Goal: Task Accomplishment & Management: Use online tool/utility

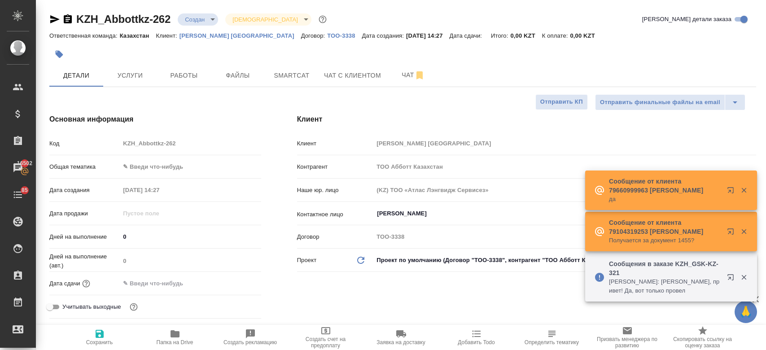
select select "RU"
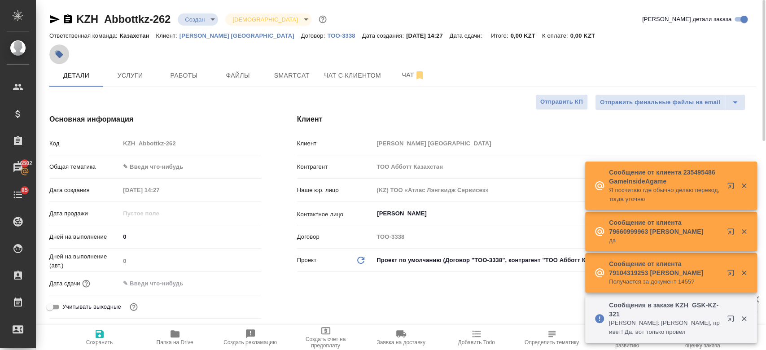
click at [60, 50] on icon "button" at bounding box center [59, 54] width 9 height 9
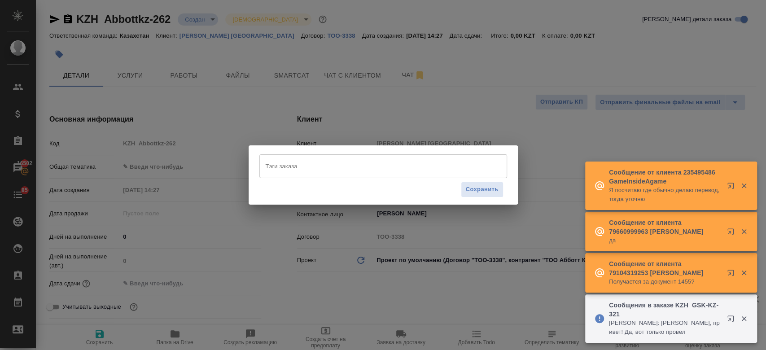
click at [338, 163] on input "Тэги заказа" at bounding box center [375, 165] width 223 height 15
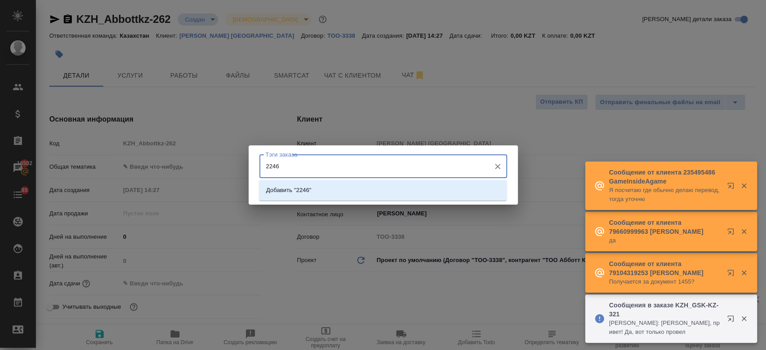
type input "22461"
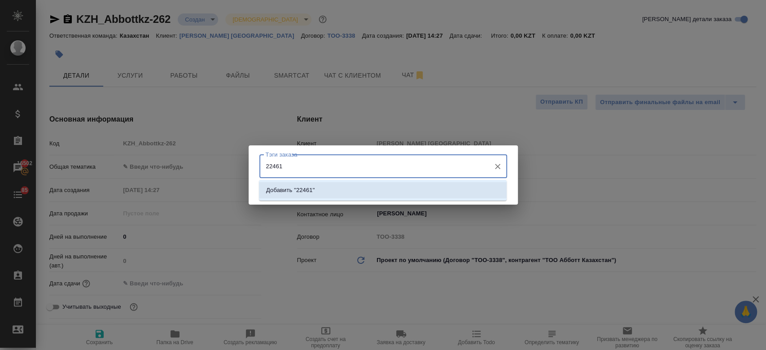
click at [343, 192] on li "Добавить "22461"" at bounding box center [383, 190] width 248 height 16
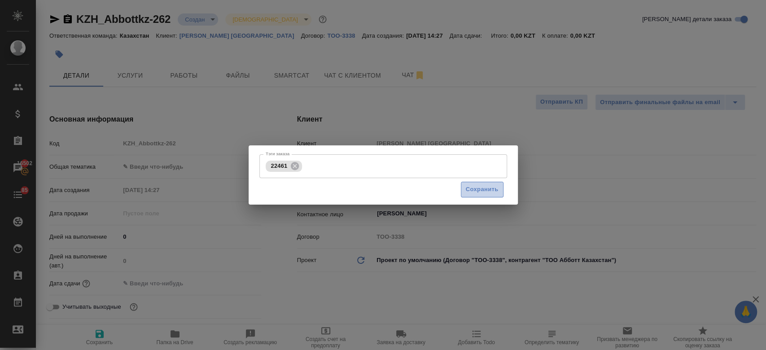
click at [482, 194] on span "Сохранить" at bounding box center [482, 190] width 33 height 10
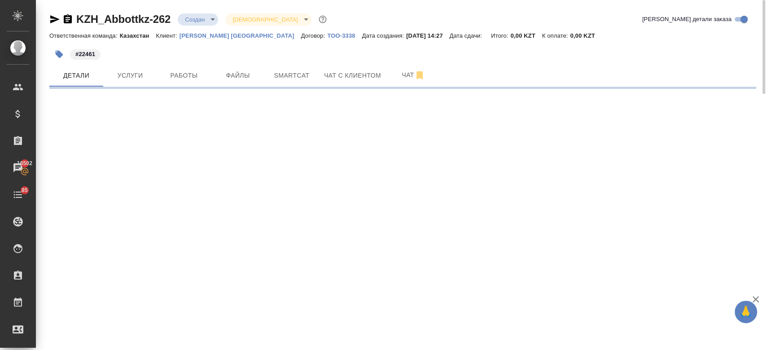
select select "RU"
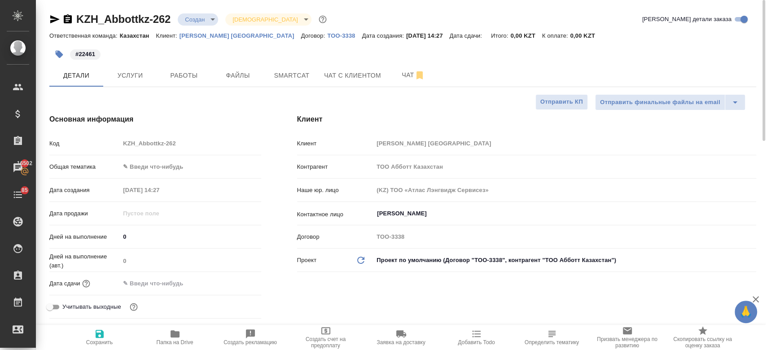
type textarea "x"
click at [133, 72] on span "Услуги" at bounding box center [130, 75] width 43 height 11
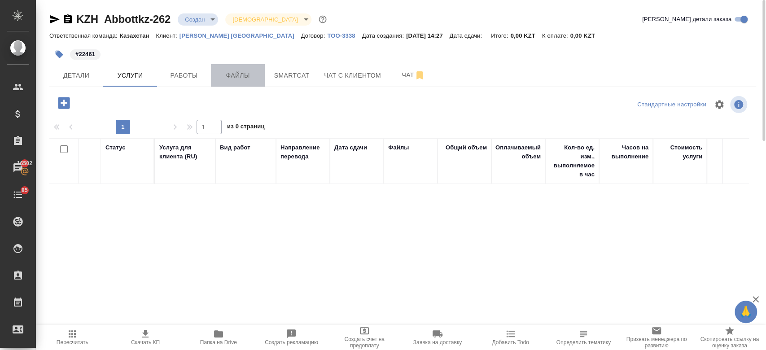
click at [224, 74] on span "Файлы" at bounding box center [237, 75] width 43 height 11
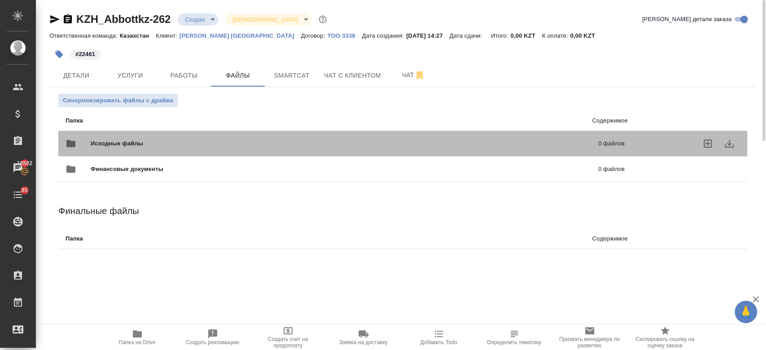
click at [203, 142] on span "Исходные файлы" at bounding box center [231, 143] width 280 height 9
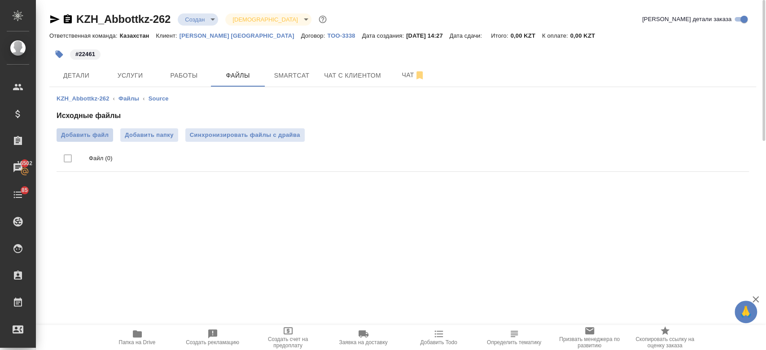
click at [90, 132] on span "Добавить файл" at bounding box center [85, 135] width 48 height 9
click at [0, 0] on input "Добавить файл" at bounding box center [0, 0] width 0 height 0
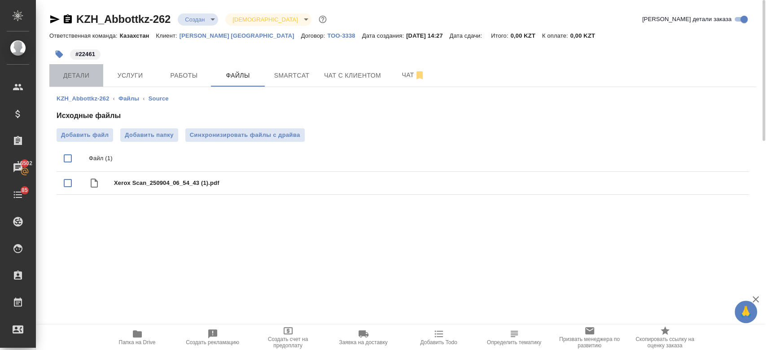
click at [84, 74] on span "Детали" at bounding box center [76, 75] width 43 height 11
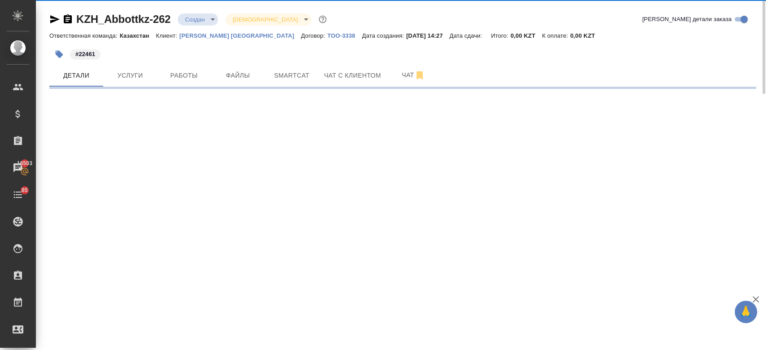
select select "RU"
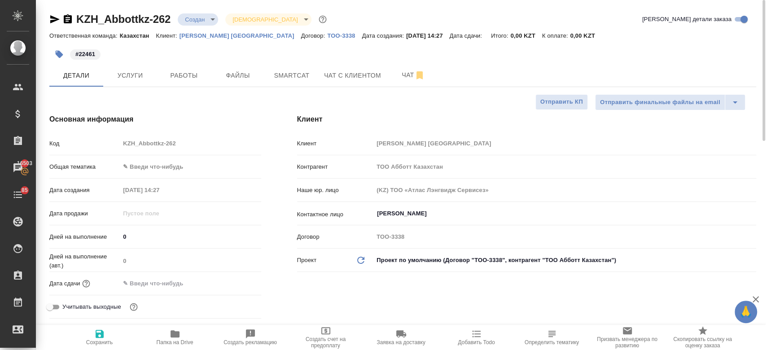
type textarea "x"
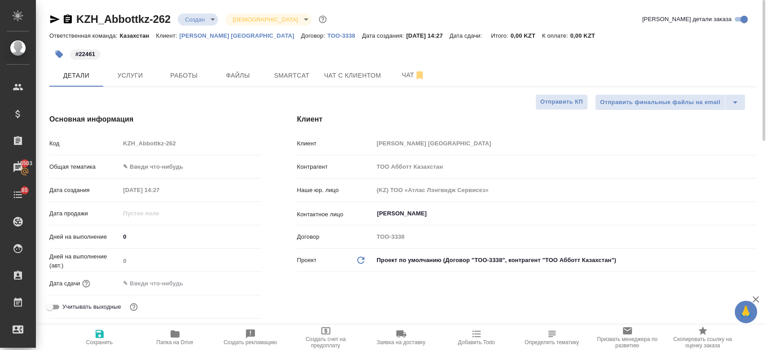
type textarea "x"
click at [129, 81] on button "Услуги" at bounding box center [130, 75] width 54 height 22
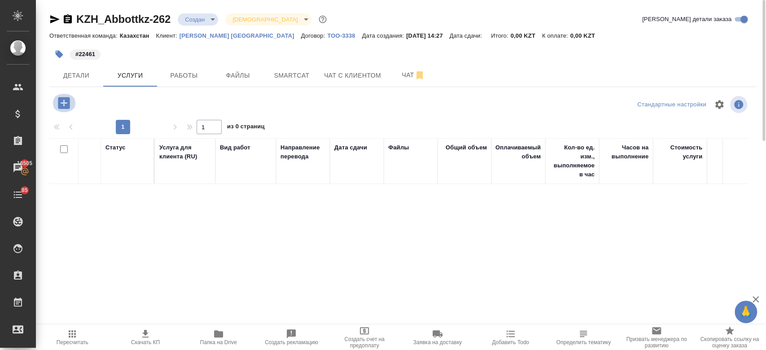
click at [62, 105] on icon "button" at bounding box center [64, 103] width 12 height 12
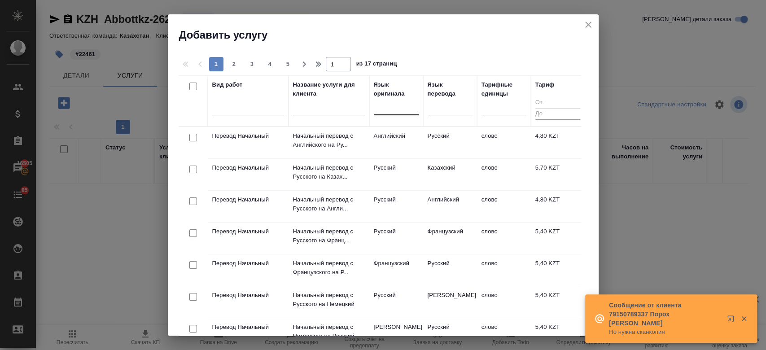
click at [387, 110] on div at bounding box center [396, 106] width 45 height 13
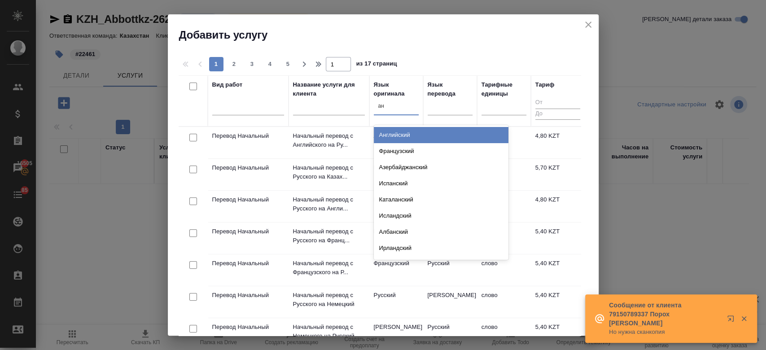
type input "анг"
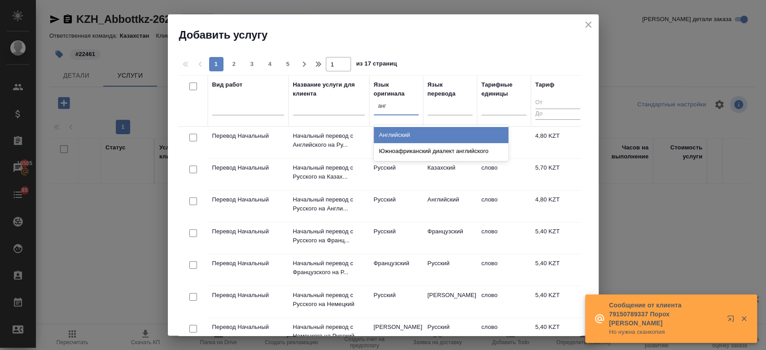
click at [419, 140] on div "Английский" at bounding box center [441, 135] width 135 height 16
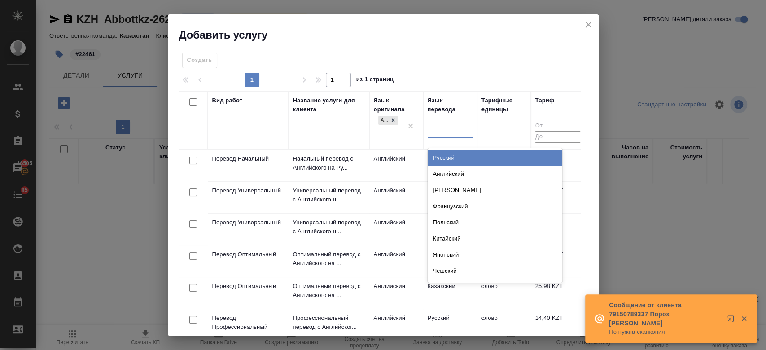
click at [435, 127] on div at bounding box center [450, 129] width 45 height 13
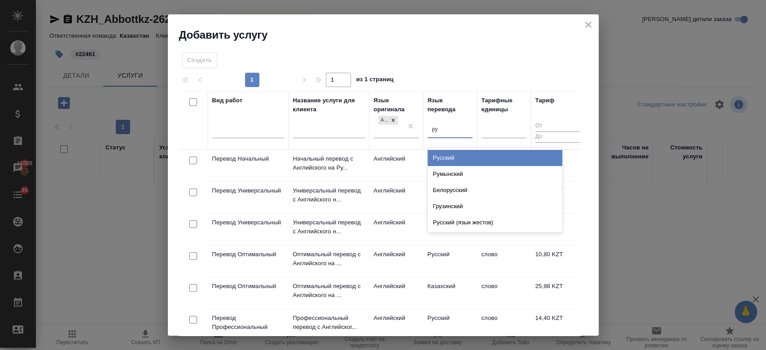
type input "рус"
click at [442, 163] on div "Русский" at bounding box center [495, 158] width 135 height 16
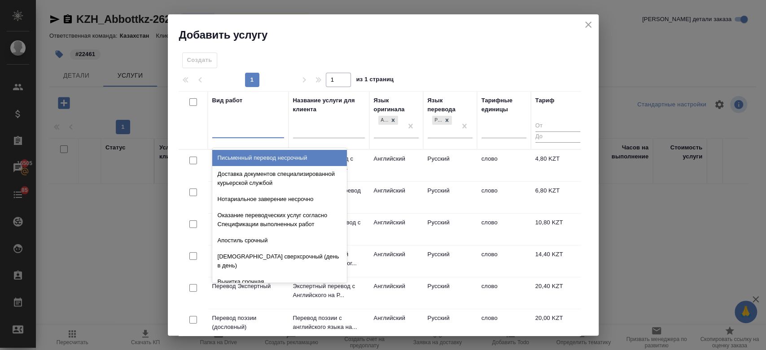
click at [222, 126] on div at bounding box center [248, 129] width 72 height 13
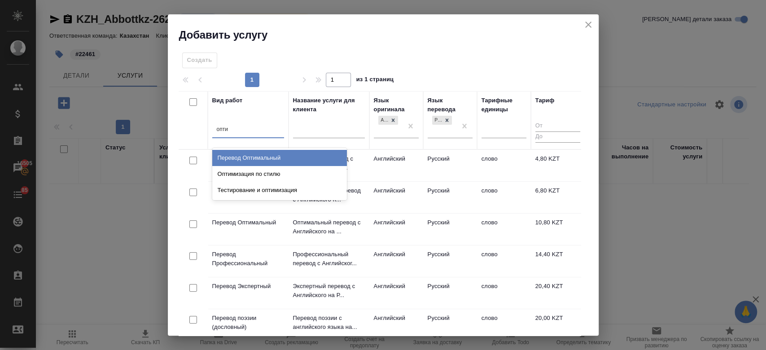
type input "оптим"
click at [236, 158] on div "Перевод Оптимальный" at bounding box center [279, 158] width 135 height 16
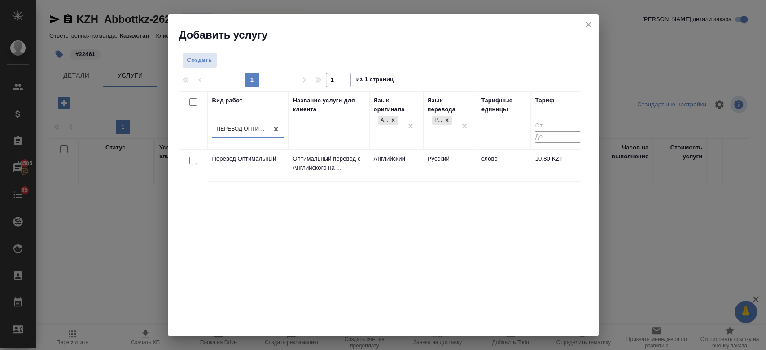
click at [289, 164] on td "Оптимальный перевод с Английского на ..." at bounding box center [329, 165] width 81 height 31
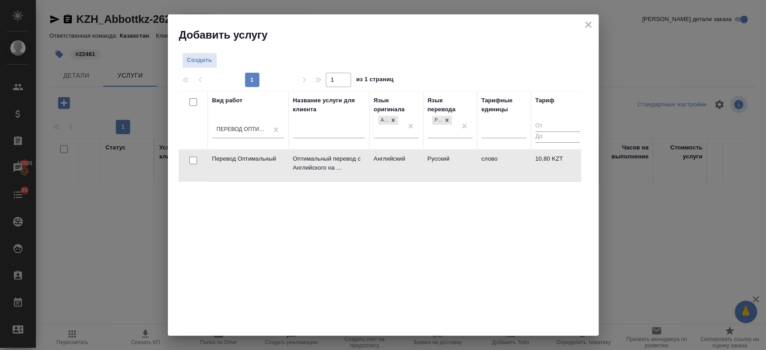
click at [289, 164] on td "Оптимальный перевод с Английского на ..." at bounding box center [329, 165] width 81 height 31
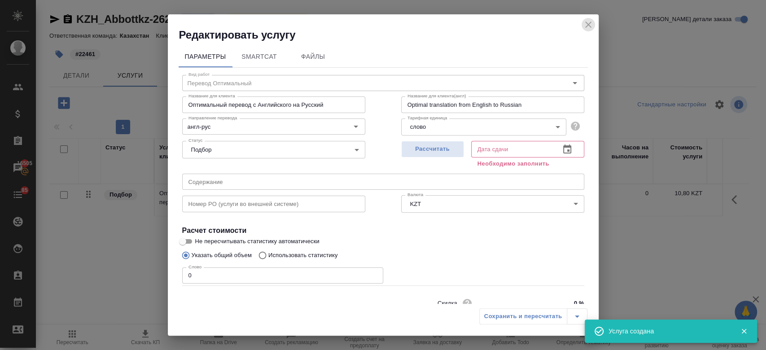
click at [587, 25] on icon "close" at bounding box center [588, 25] width 6 height 6
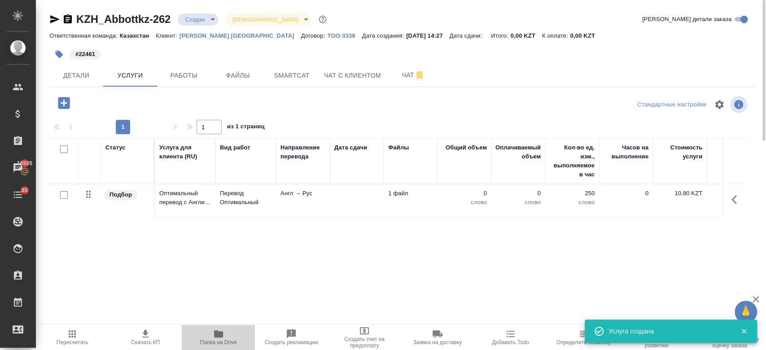
click at [208, 333] on span "Папка на Drive" at bounding box center [218, 337] width 62 height 17
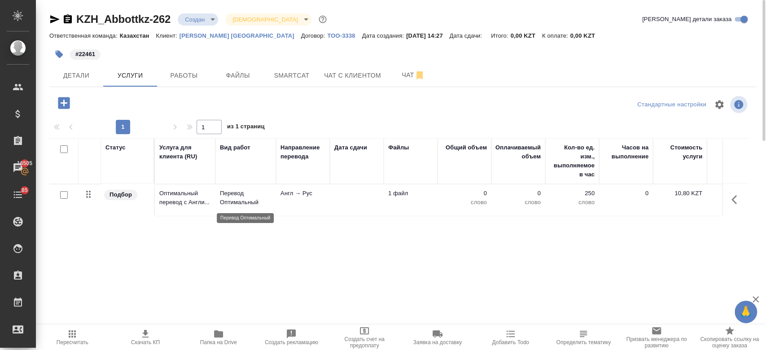
click at [269, 191] on p "Перевод Оптимальный" at bounding box center [246, 198] width 52 height 18
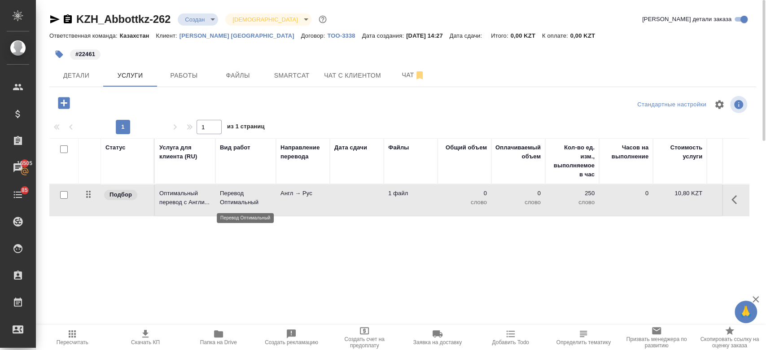
click at [269, 191] on p "Перевод Оптимальный" at bounding box center [246, 198] width 52 height 18
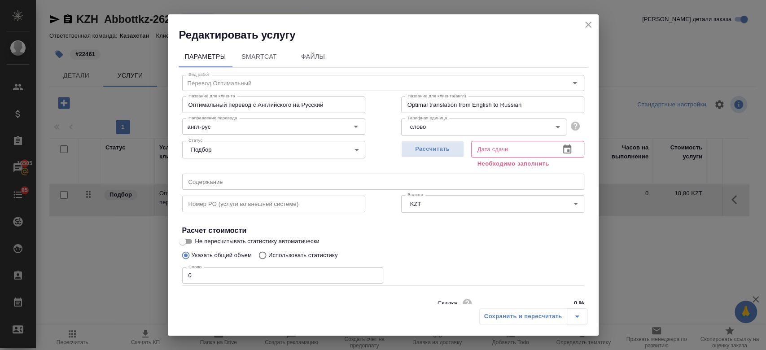
scroll to position [39, 0]
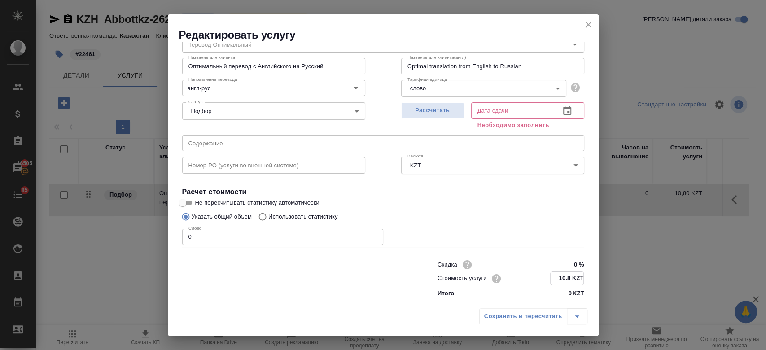
click at [562, 279] on input "10.8 KZT" at bounding box center [567, 278] width 33 height 13
type input "1 KZT"
type input "8.5 KZT"
click at [522, 228] on div "Слово 0 Слово" at bounding box center [383, 236] width 402 height 22
click at [431, 107] on span "Рассчитать" at bounding box center [432, 110] width 53 height 10
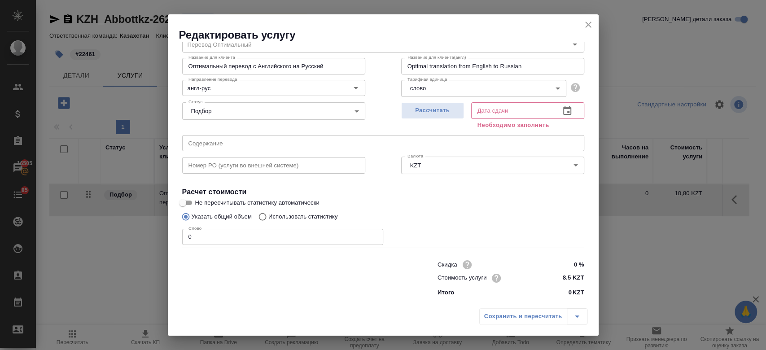
type input "[DATE] 14:48"
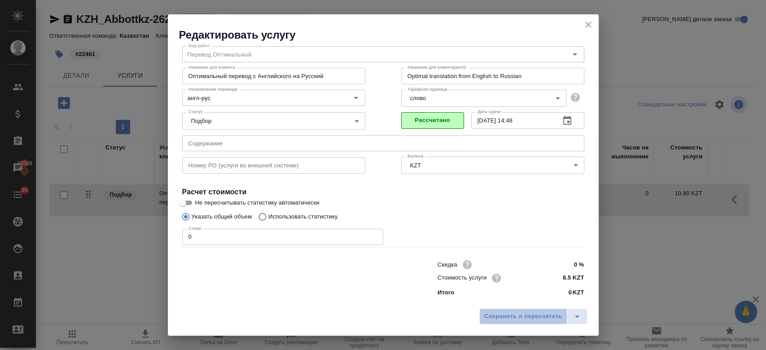
click at [515, 314] on span "Сохранить и пересчитать" at bounding box center [523, 317] width 78 height 10
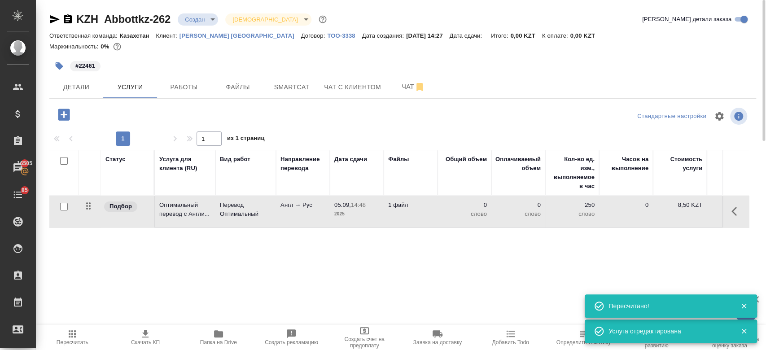
click at [65, 194] on th at bounding box center [63, 173] width 29 height 46
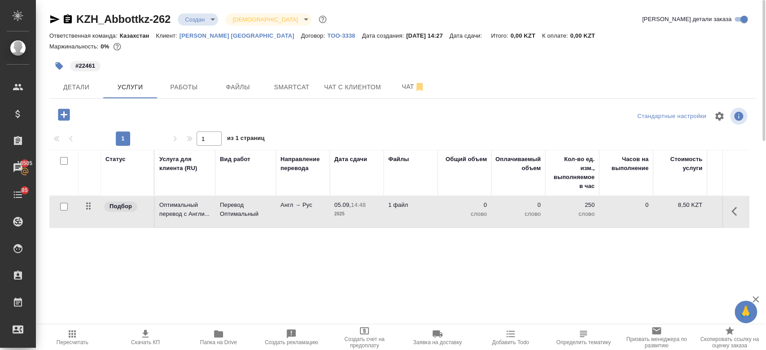
click at [64, 203] on input "checkbox" at bounding box center [64, 207] width 8 height 8
checkbox input "true"
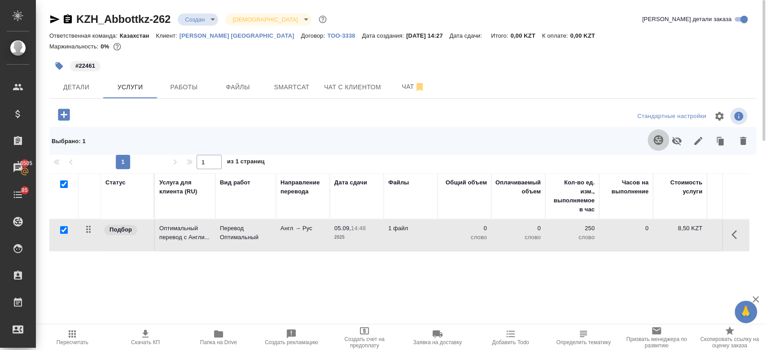
click at [660, 136] on icon "button" at bounding box center [658, 139] width 9 height 9
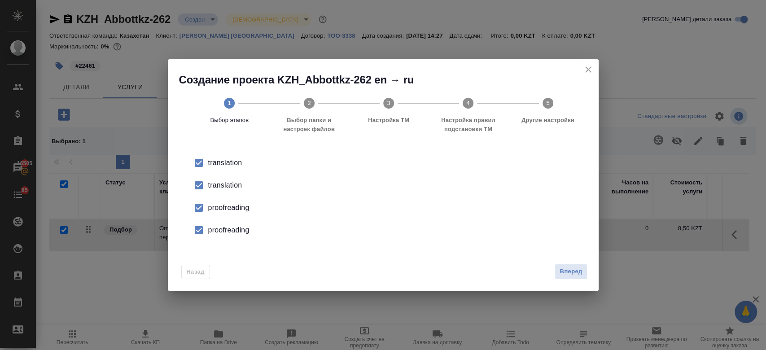
click at [234, 188] on div "translation" at bounding box center [392, 185] width 369 height 11
click at [235, 208] on div "proofreading" at bounding box center [392, 207] width 369 height 11
click at [237, 232] on div "proofreading" at bounding box center [392, 230] width 369 height 11
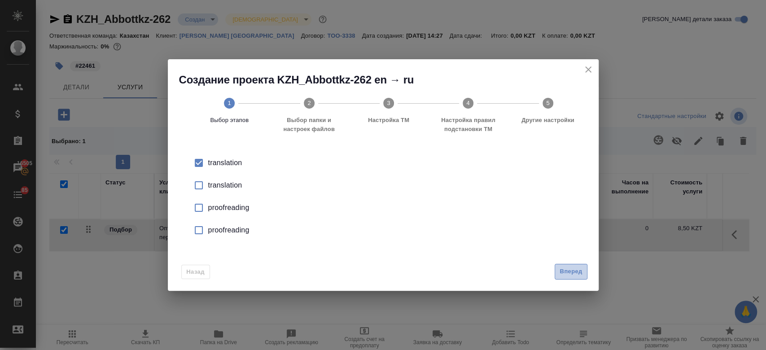
click at [579, 268] on span "Вперед" at bounding box center [571, 272] width 22 height 10
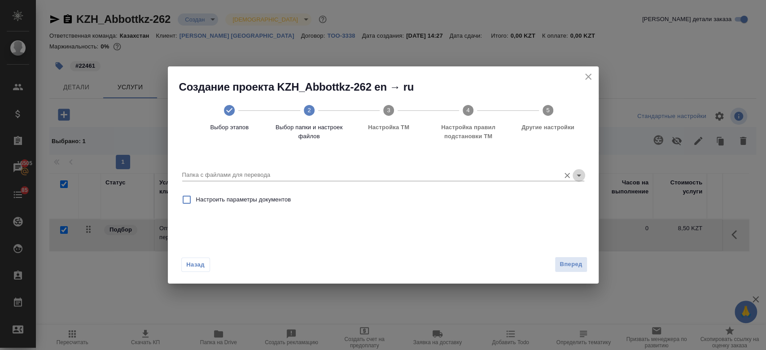
click at [584, 175] on button "Open" at bounding box center [579, 175] width 13 height 13
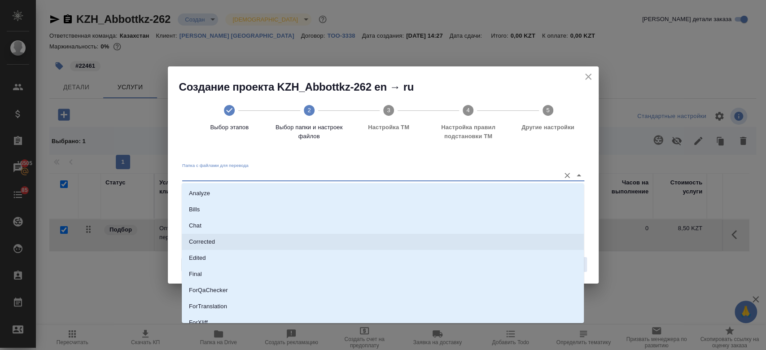
scroll to position [72, 0]
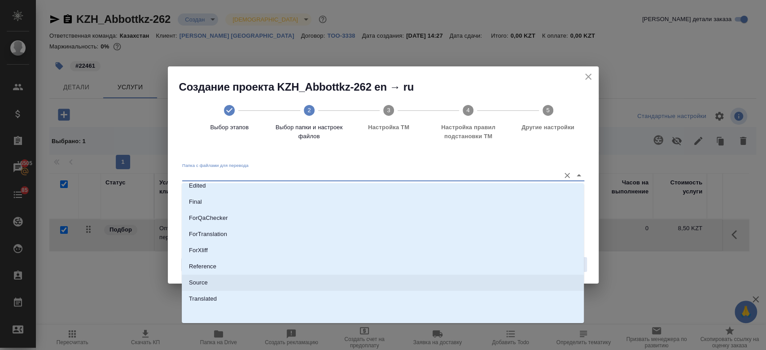
click at [330, 281] on li "Source" at bounding box center [383, 283] width 402 height 16
type input "Source"
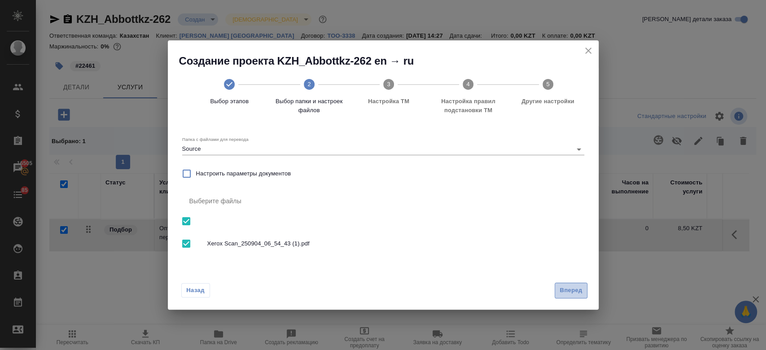
click at [564, 290] on span "Вперед" at bounding box center [571, 291] width 22 height 10
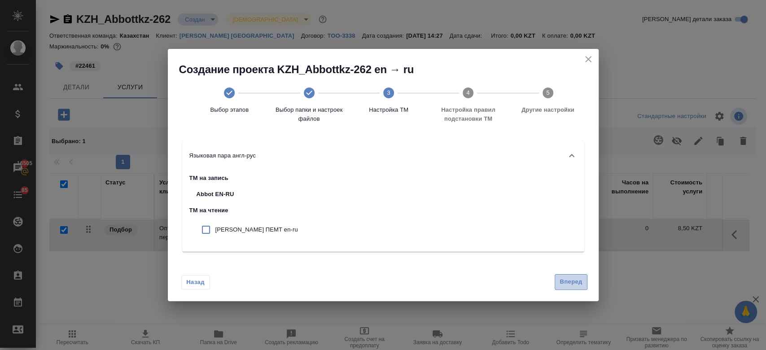
click at [576, 281] on span "Вперед" at bounding box center [571, 282] width 22 height 10
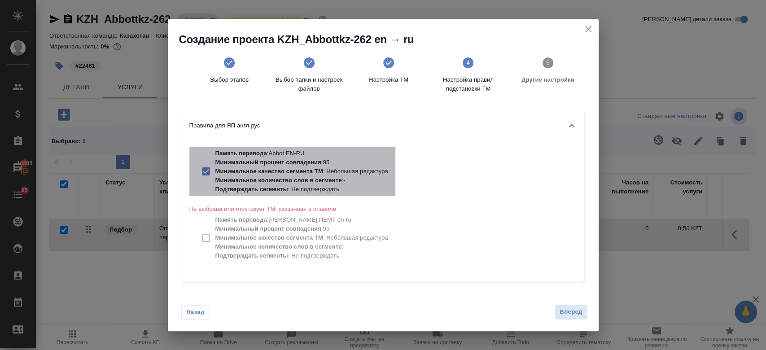
click at [345, 174] on p "Минимальное качество сегмента ТМ : Небольшая редактура" at bounding box center [301, 171] width 173 height 9
checkbox input "false"
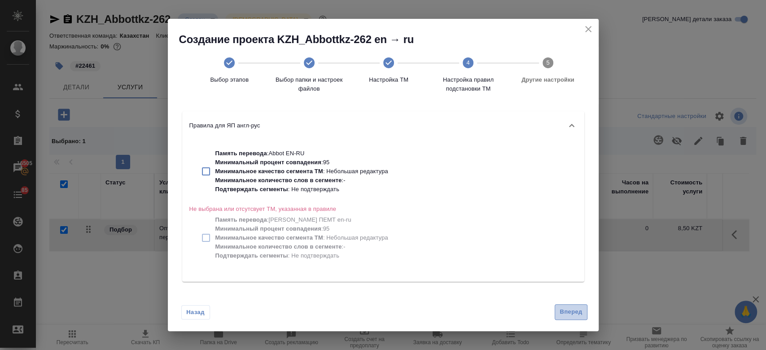
click at [571, 313] on span "Вперед" at bounding box center [571, 312] width 22 height 10
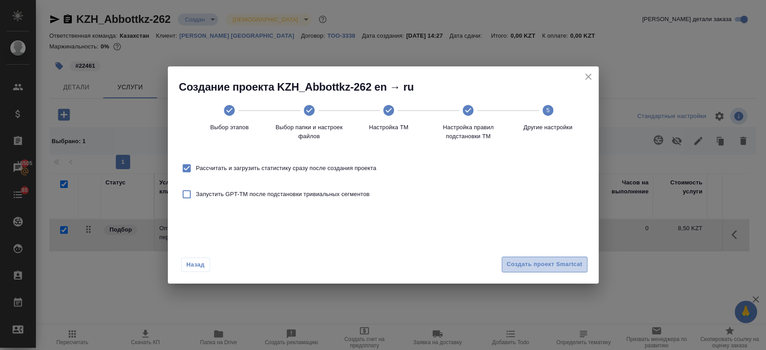
click at [544, 265] on span "Создать проект Smartcat" at bounding box center [545, 264] width 76 height 10
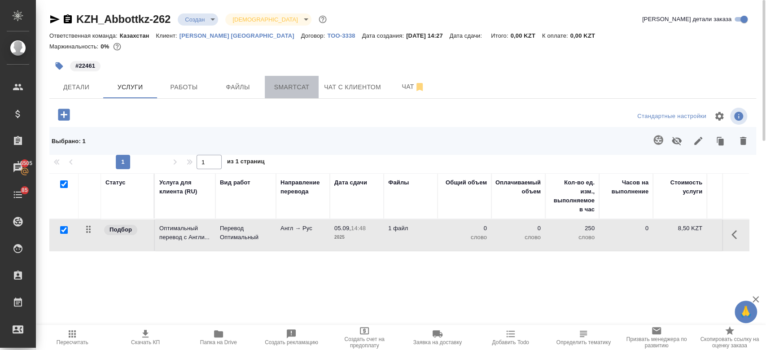
click at [306, 82] on span "Smartcat" at bounding box center [291, 87] width 43 height 11
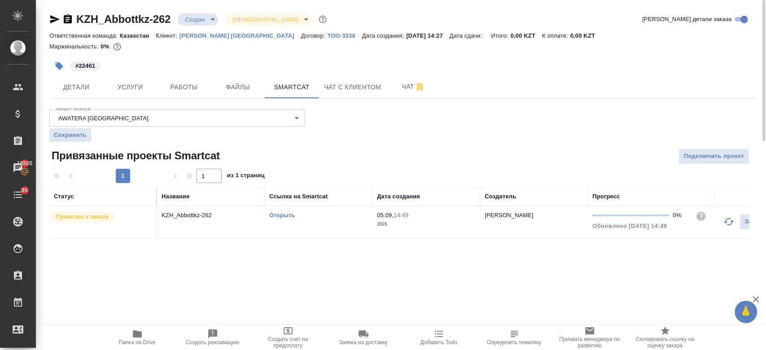
click at [271, 209] on td "Открыть" at bounding box center [319, 222] width 108 height 31
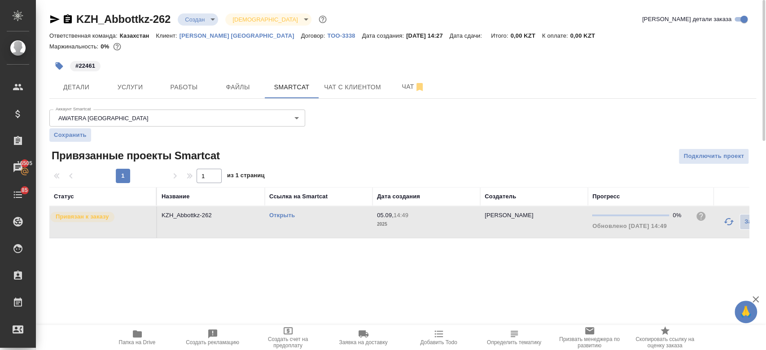
click at [284, 211] on div "Открыть" at bounding box center [318, 215] width 99 height 9
click at [282, 217] on link "Открыть" at bounding box center [282, 215] width 26 height 7
click at [142, 83] on span "Услуги" at bounding box center [130, 87] width 43 height 11
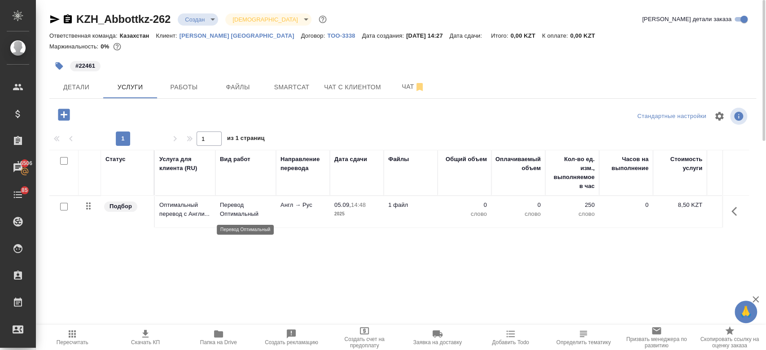
click at [243, 207] on p "Перевод Оптимальный" at bounding box center [246, 210] width 52 height 18
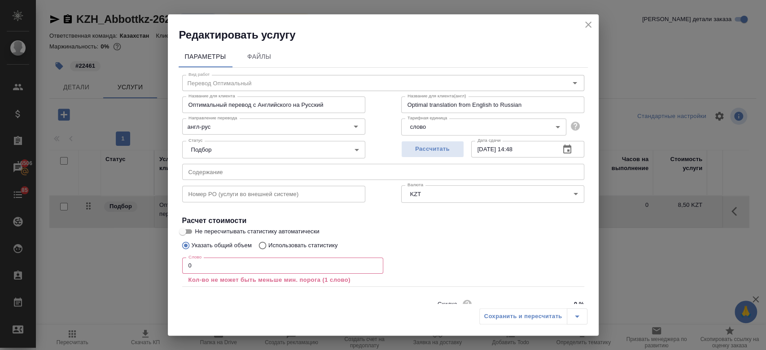
click at [294, 244] on p "Использовать статистику" at bounding box center [303, 245] width 70 height 9
click at [268, 244] on input "Использовать статистику" at bounding box center [261, 245] width 14 height 17
radio input "true"
radio input "false"
click at [568, 284] on icon at bounding box center [573, 287] width 11 height 11
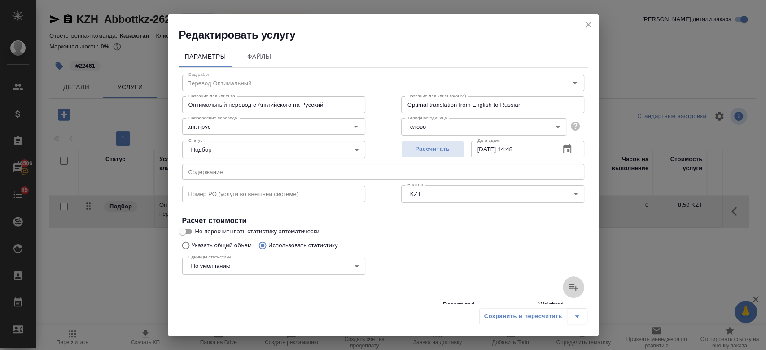
click at [0, 0] on input "file" at bounding box center [0, 0] width 0 height 0
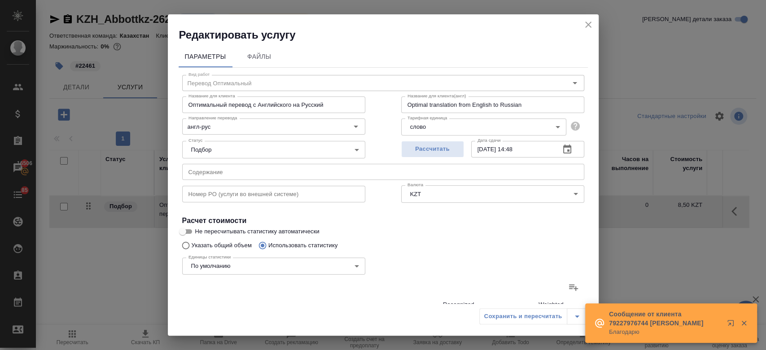
scroll to position [261, 0]
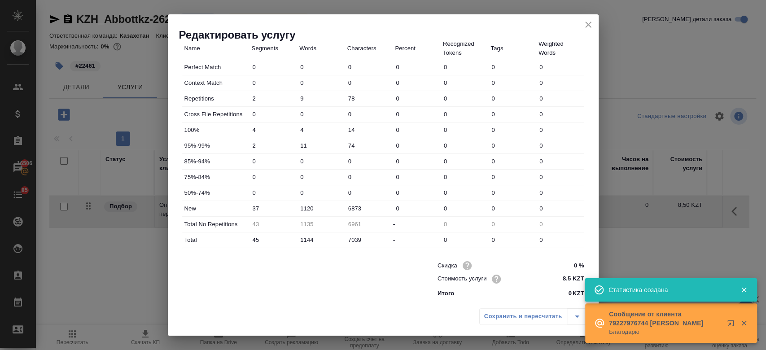
type input "2"
type input "9"
type input "78"
type input "4"
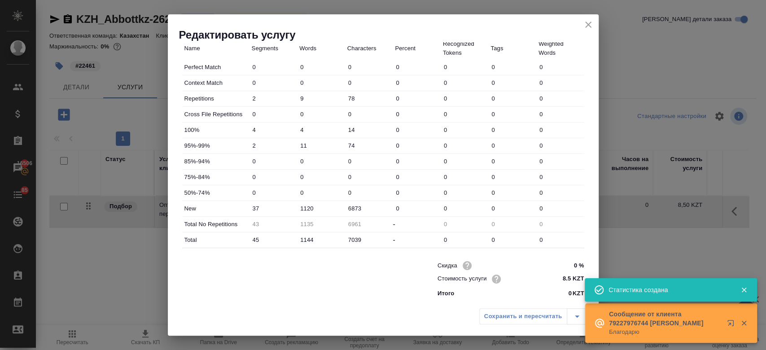
type input "14"
type input "2"
type input "11"
type input "74"
type input "37"
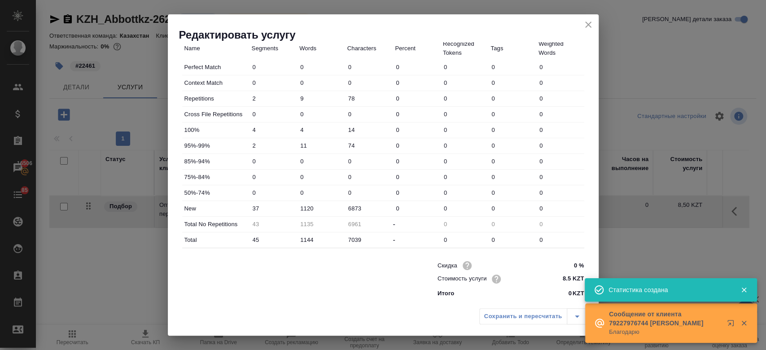
type input "1120"
type input "6873"
type input "43"
type input "1135"
type input "6961"
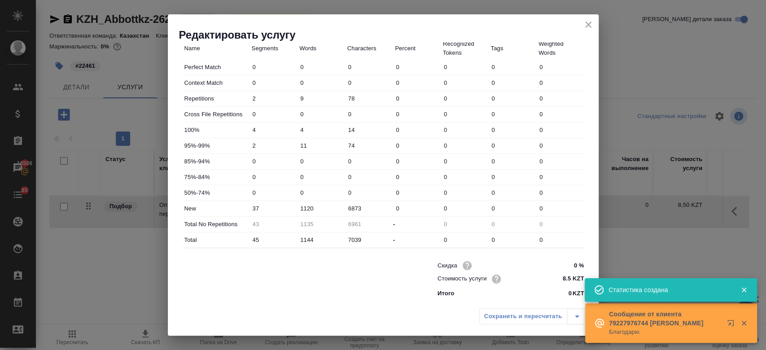
type input "45"
type input "1144"
type input "7039"
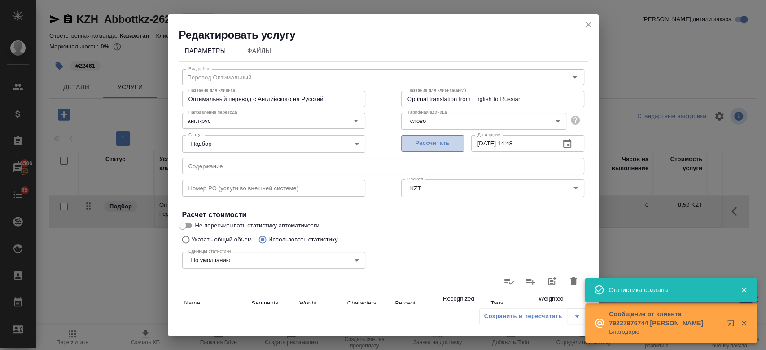
click at [431, 146] on span "Рассчитать" at bounding box center [432, 143] width 53 height 10
type input "[DATE] 14:50"
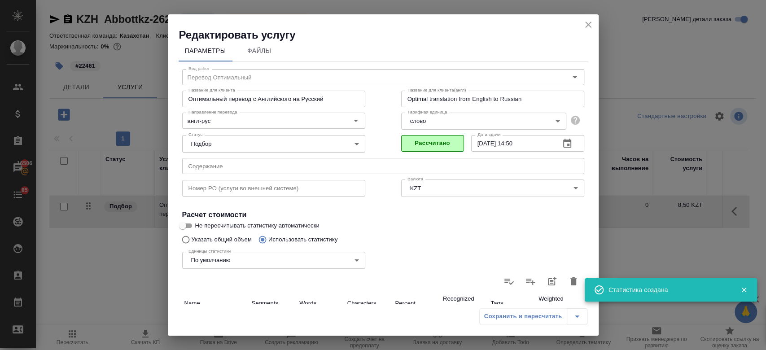
click at [510, 319] on div "Сохранить и пересчитать" at bounding box center [533, 316] width 108 height 16
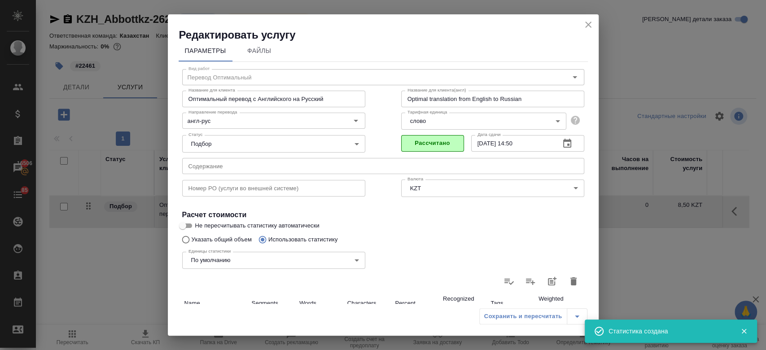
scroll to position [261, 0]
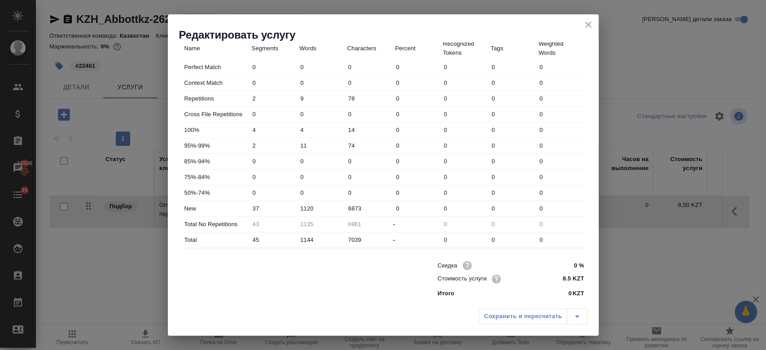
click at [494, 320] on div "Сохранить и пересчитать" at bounding box center [533, 316] width 108 height 16
click at [590, 25] on icon "close" at bounding box center [588, 24] width 11 height 11
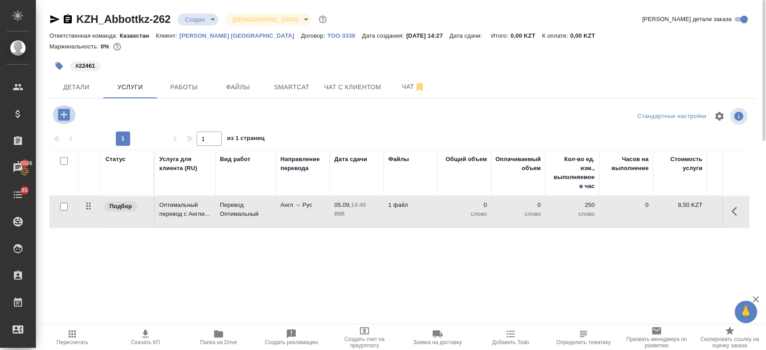
click at [61, 115] on icon "button" at bounding box center [64, 115] width 16 height 16
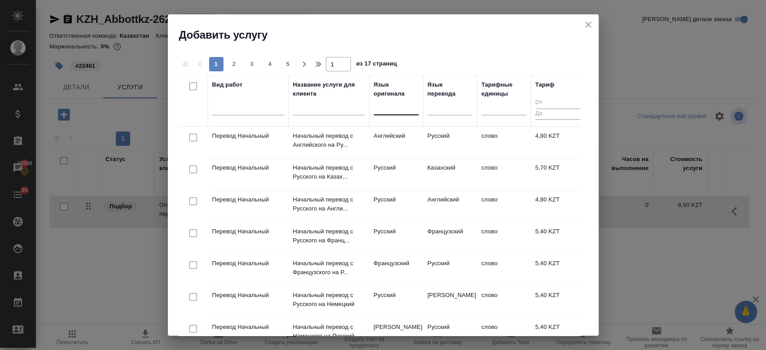
click at [411, 109] on div at bounding box center [396, 106] width 45 height 13
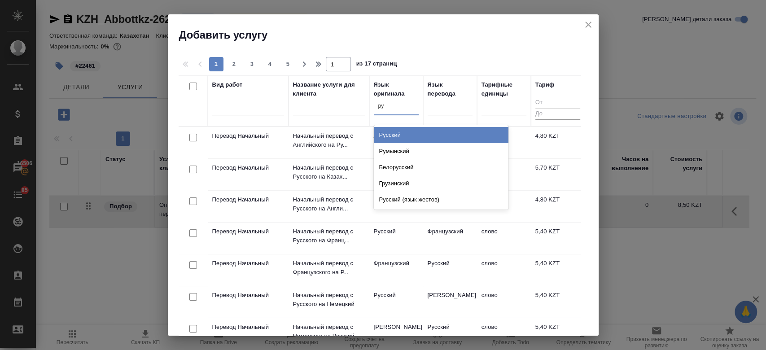
type input "рус"
click at [399, 138] on div "Русский" at bounding box center [441, 135] width 135 height 16
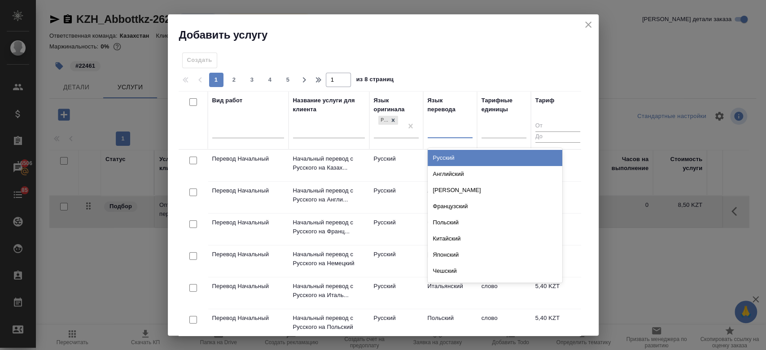
click at [453, 136] on div at bounding box center [450, 129] width 45 height 13
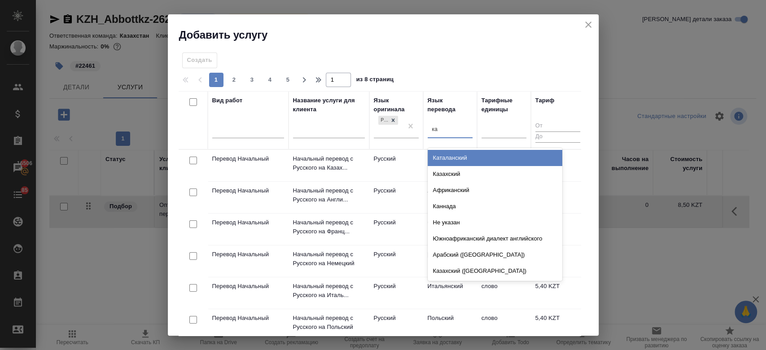
type input "каз"
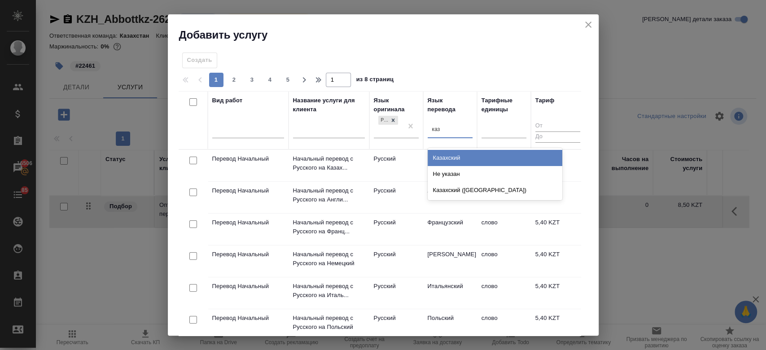
click at [453, 155] on div "Казахский" at bounding box center [495, 158] width 135 height 16
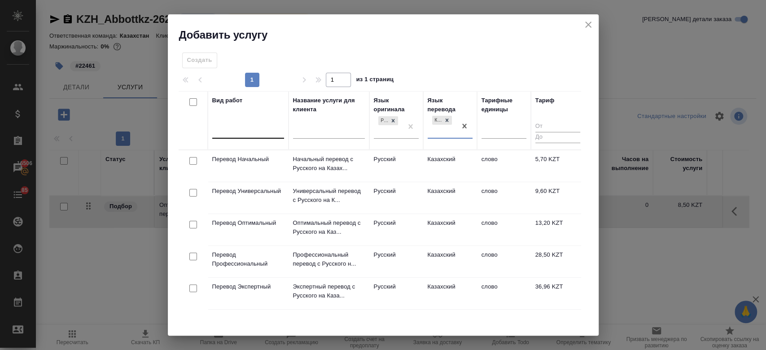
click at [262, 132] on div at bounding box center [248, 129] width 72 height 13
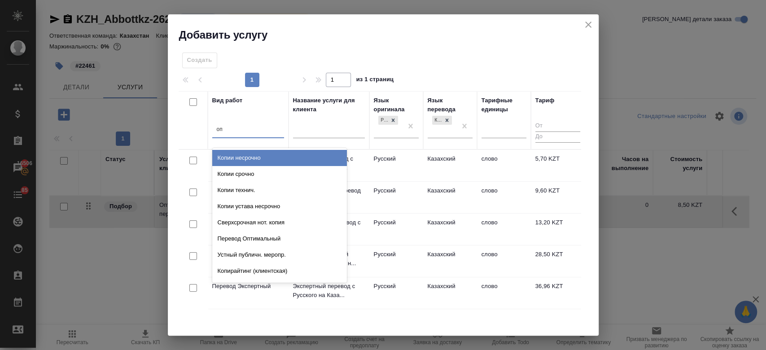
type input "опт"
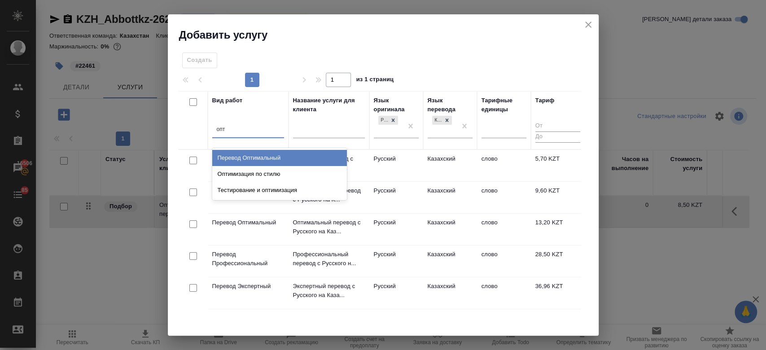
click at [263, 156] on div "Перевод Оптимальный" at bounding box center [279, 158] width 135 height 16
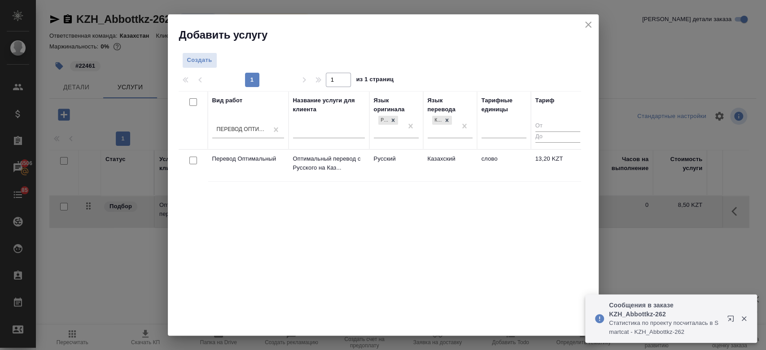
click at [289, 163] on td "Оптимальный перевод с Русского на Каз..." at bounding box center [329, 165] width 81 height 31
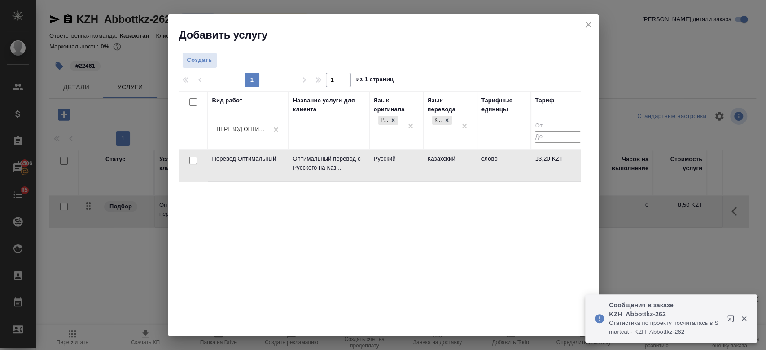
click at [289, 163] on td "Оптимальный перевод с Русского на Каз..." at bounding box center [329, 165] width 81 height 31
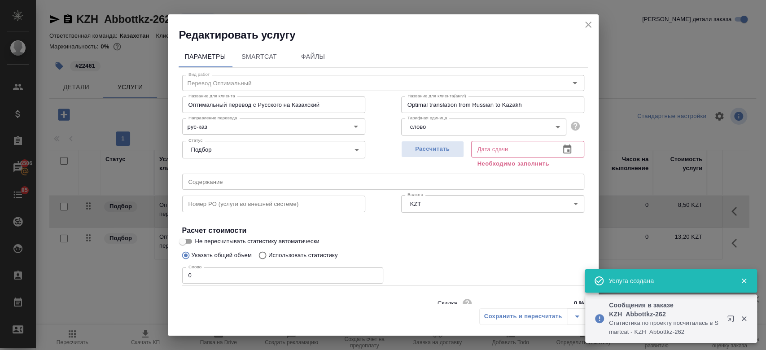
scroll to position [39, 0]
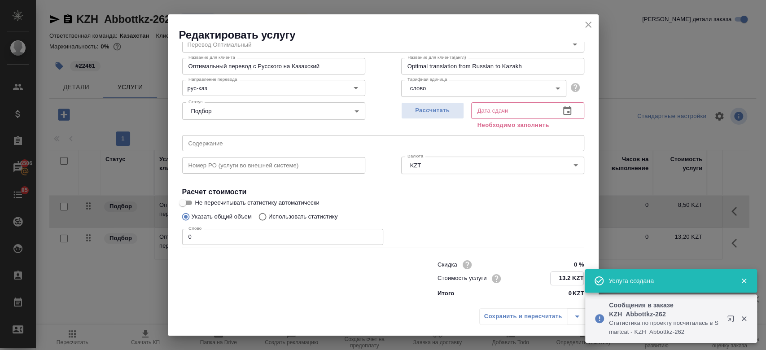
click at [566, 278] on input "13.2 KZT" at bounding box center [567, 278] width 33 height 13
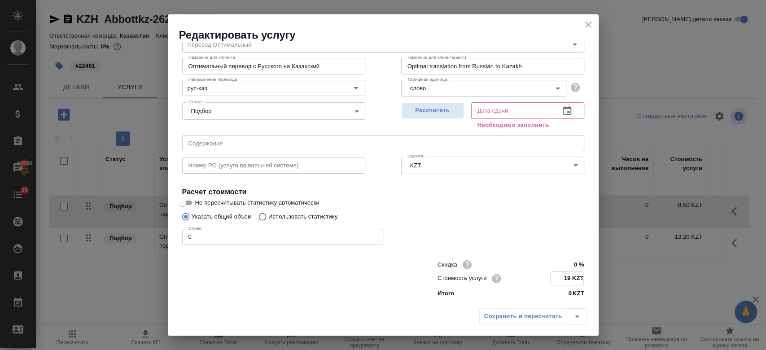
type input "1 KZT"
type input "9.90 KZT"
click at [414, 228] on div "Слово 0 Слово" at bounding box center [383, 236] width 402 height 22
click at [415, 111] on span "Рассчитать" at bounding box center [432, 110] width 53 height 10
type input "[DATE] 14:51"
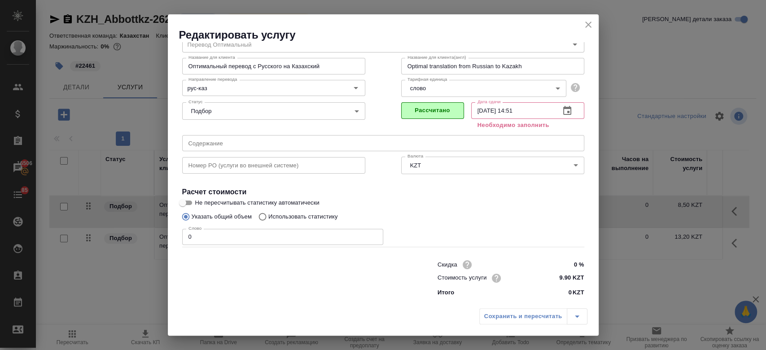
scroll to position [29, 0]
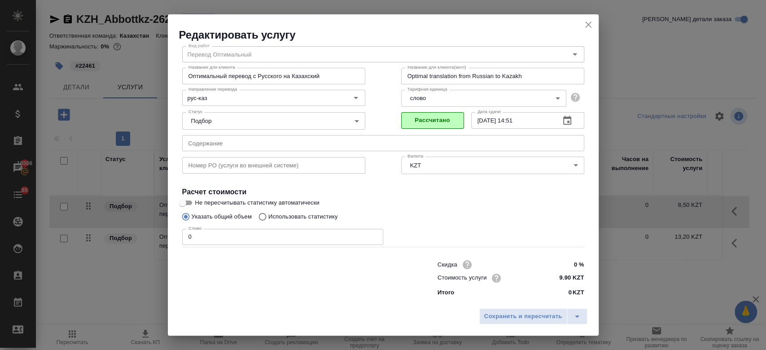
click at [293, 216] on p "Использовать статистику" at bounding box center [303, 216] width 70 height 9
click at [268, 216] on input "Использовать статистику" at bounding box center [261, 216] width 14 height 17
radio input "true"
radio input "false"
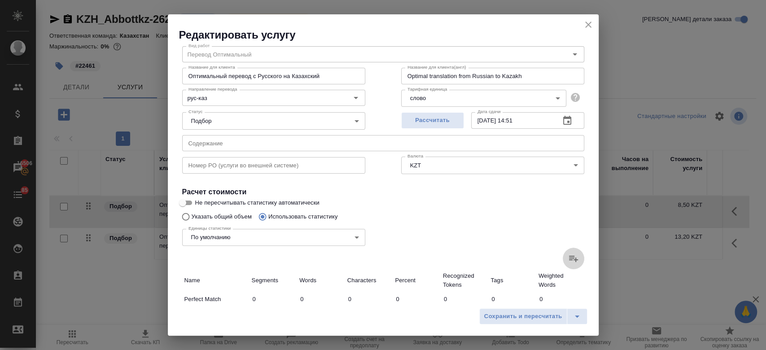
click at [563, 258] on label at bounding box center [574, 259] width 22 height 22
click at [0, 0] on input "file" at bounding box center [0, 0] width 0 height 0
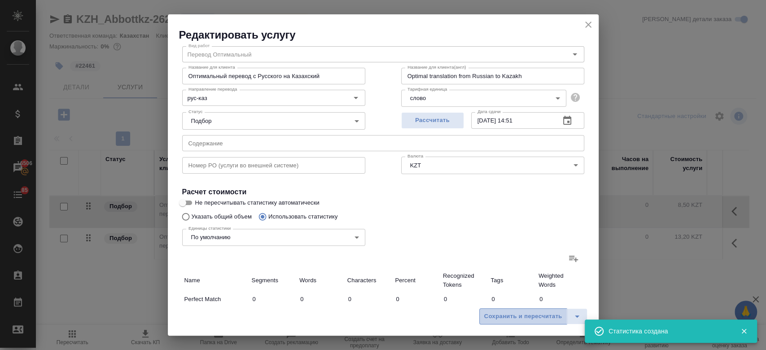
click at [499, 316] on span "Сохранить и пересчитать" at bounding box center [523, 317] width 78 height 10
type input "2"
type input "9"
type input "78"
type input "4"
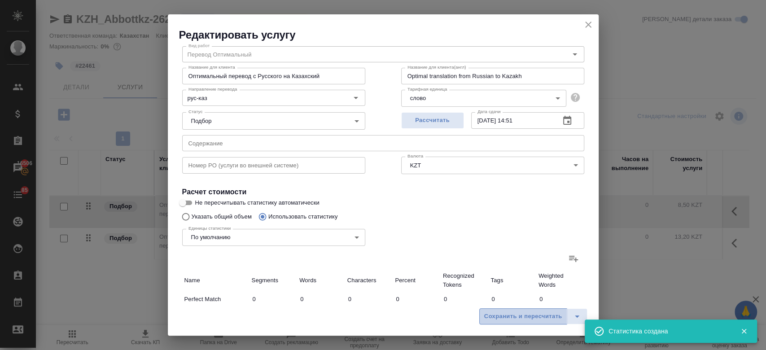
type input "4"
type input "14"
type input "2"
type input "11"
type input "74"
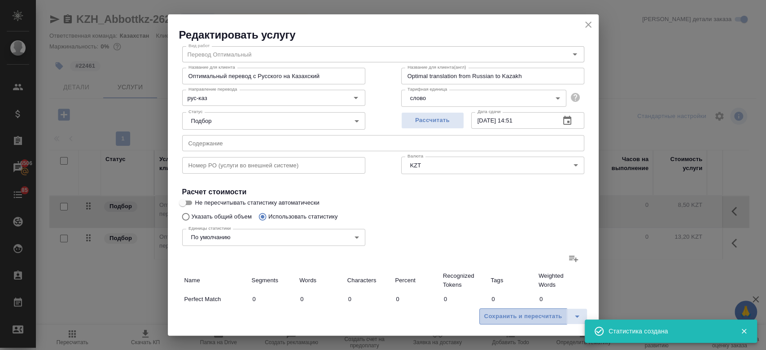
type input "37"
type input "1120"
type input "6873"
type input "43"
type input "1135"
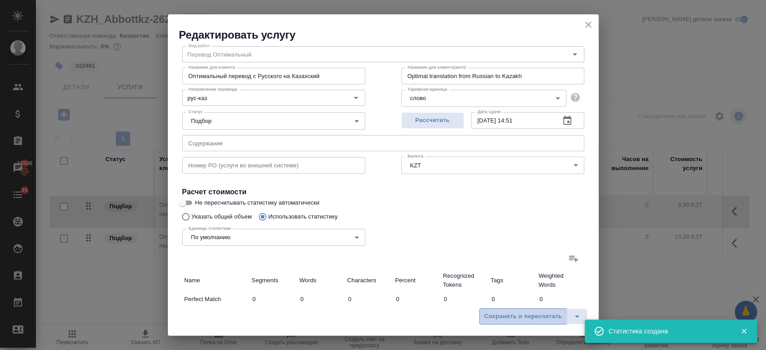
type input "6961"
type input "45"
type input "1144"
type input "7039"
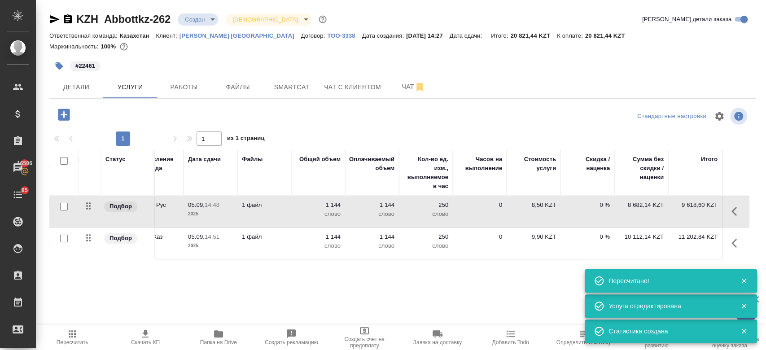
scroll to position [0, 0]
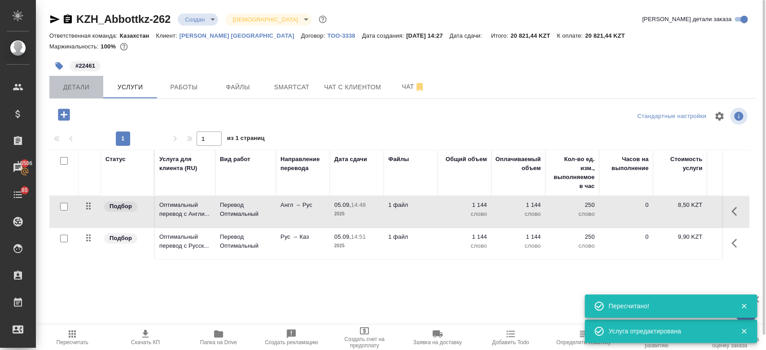
click at [71, 95] on button "Детали" at bounding box center [76, 87] width 54 height 22
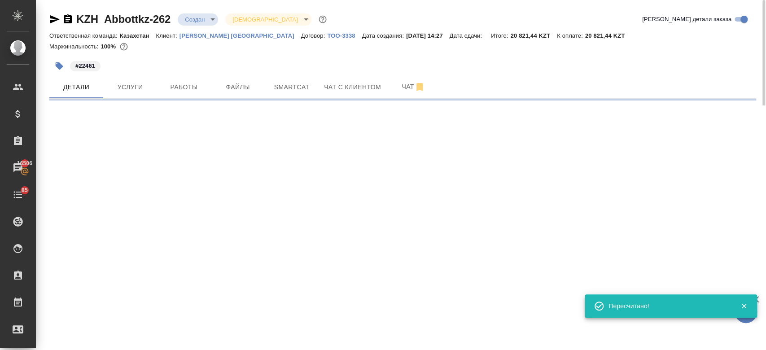
select select "RU"
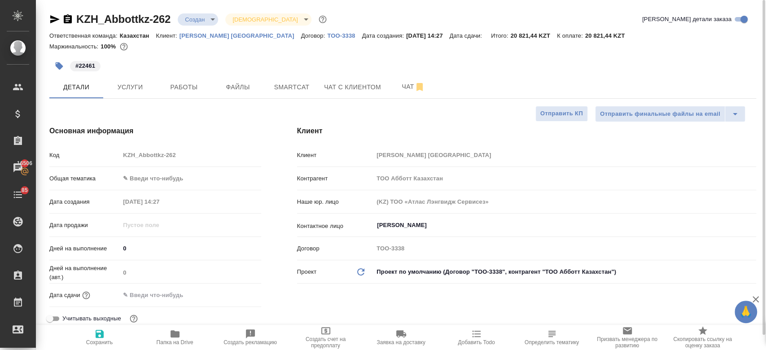
type textarea "x"
click at [136, 92] on button "Услуги" at bounding box center [130, 87] width 54 height 22
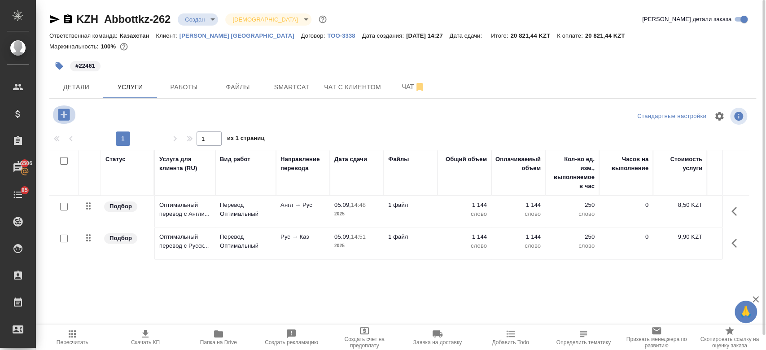
click at [61, 111] on icon "button" at bounding box center [64, 115] width 12 height 12
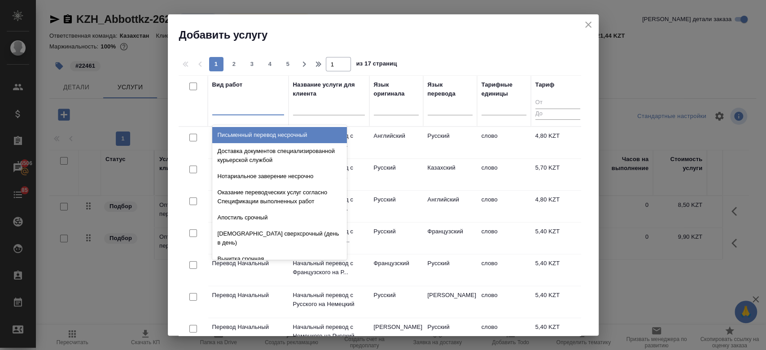
click at [236, 112] on div at bounding box center [248, 106] width 72 height 13
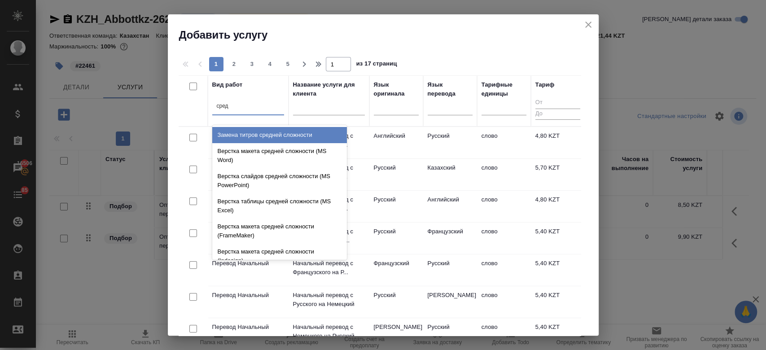
type input "средн"
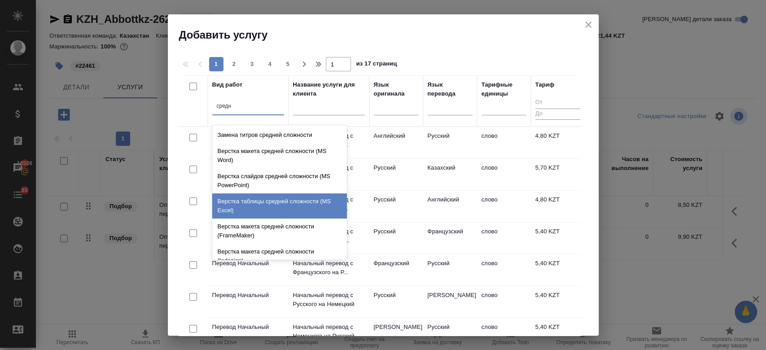
scroll to position [95, 0]
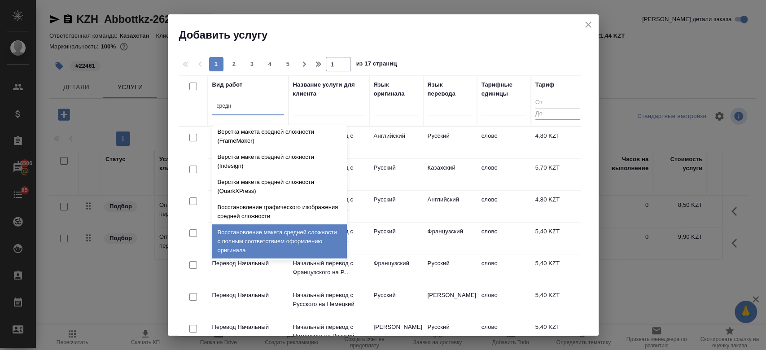
click at [284, 242] on div "Восстановление макета средней сложности с полным соответствием оформлению ориги…" at bounding box center [279, 241] width 135 height 34
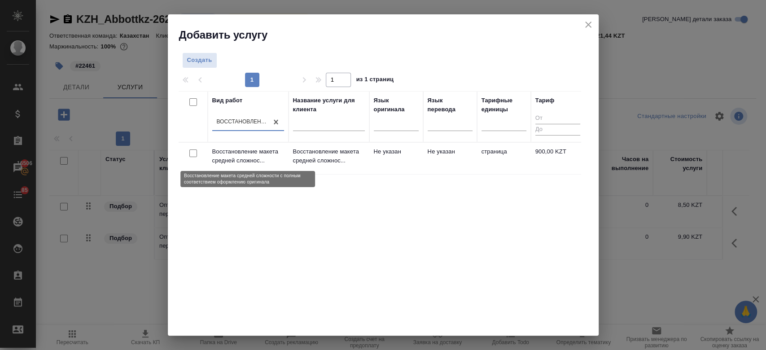
click at [251, 158] on p "Восстановление макета средней сложнос..." at bounding box center [248, 156] width 72 height 18
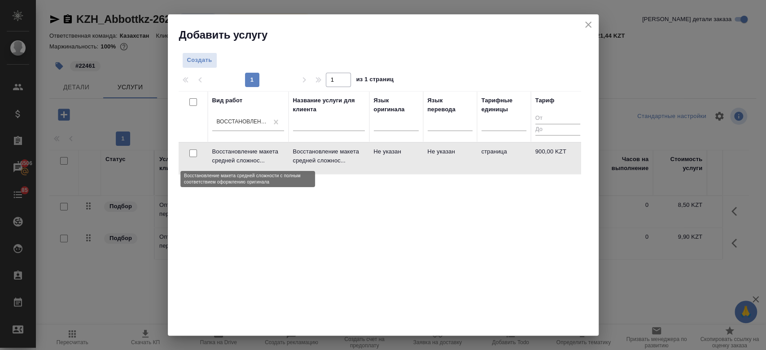
click at [251, 158] on p "Восстановление макета средней сложнос..." at bounding box center [248, 156] width 72 height 18
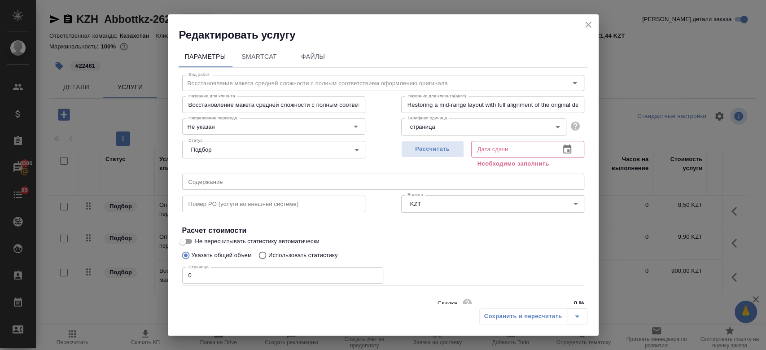
scroll to position [39, 0]
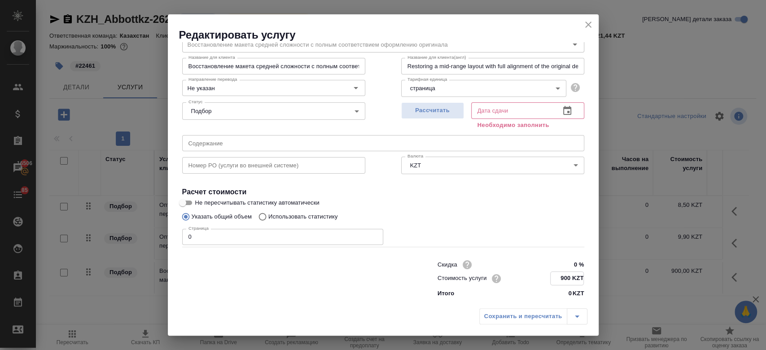
click at [562, 277] on input "900 KZT" at bounding box center [567, 278] width 33 height 13
type input "9 KZT"
type input "1725 KZT"
click at [301, 238] on input "0" at bounding box center [282, 237] width 201 height 16
type input "2"
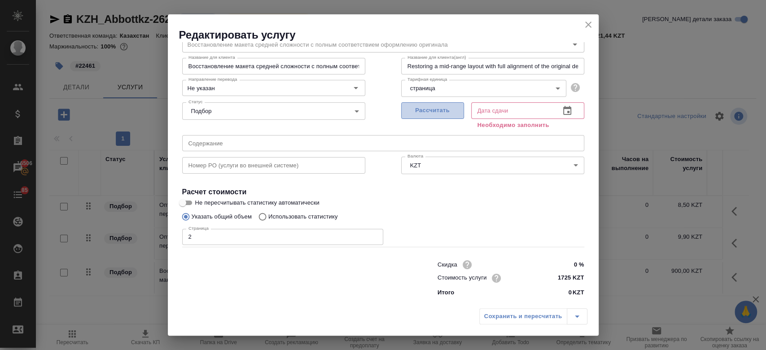
click at [427, 114] on span "Рассчитать" at bounding box center [432, 110] width 53 height 10
type input "[DATE] 15:04"
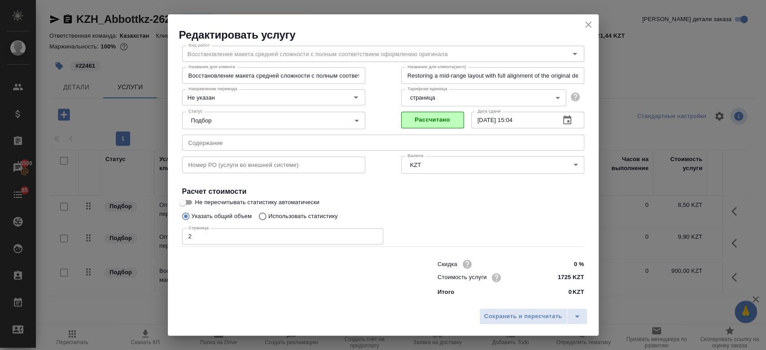
scroll to position [29, 0]
click at [488, 316] on span "Сохранить и пересчитать" at bounding box center [523, 317] width 78 height 10
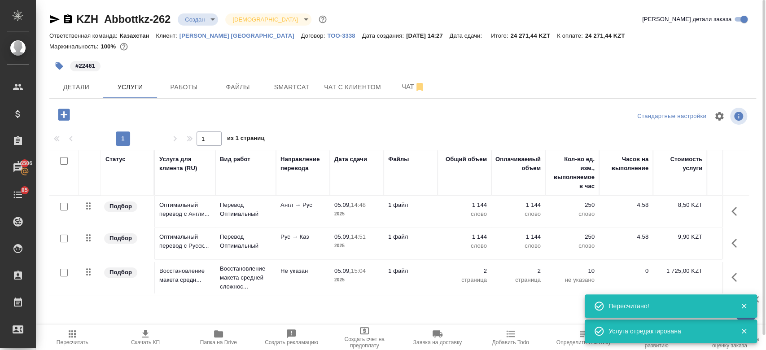
click at [65, 110] on icon "button" at bounding box center [64, 115] width 12 height 12
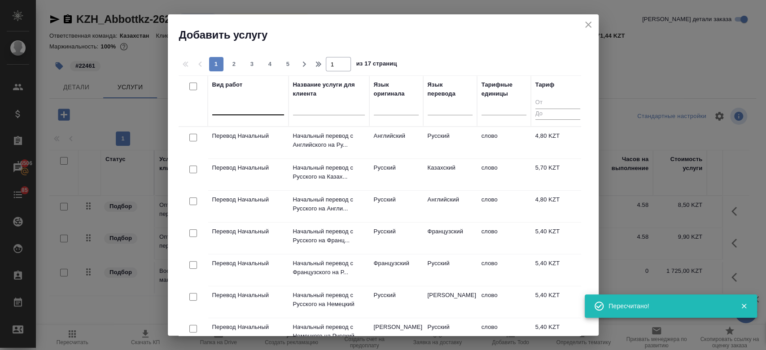
click at [239, 108] on div at bounding box center [248, 106] width 72 height 13
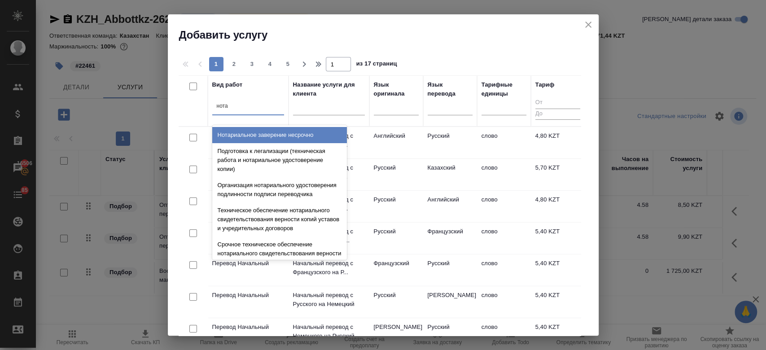
type input "нотар"
click at [258, 131] on div "Нотариальное заверение несрочно" at bounding box center [279, 135] width 135 height 16
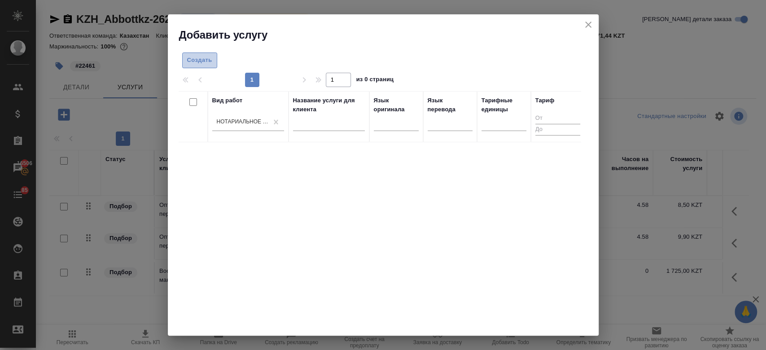
click at [202, 53] on button "Создать" at bounding box center [199, 61] width 35 height 16
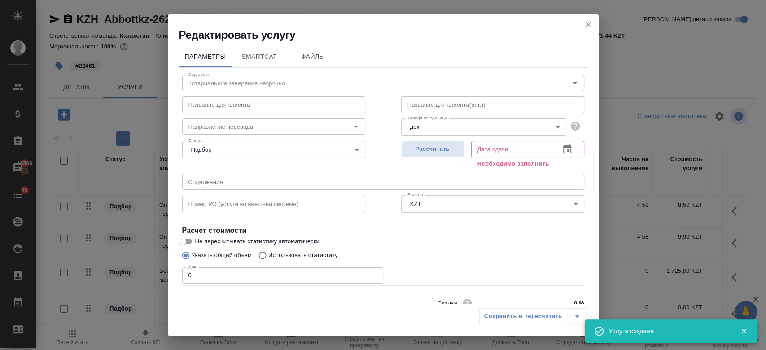
scroll to position [39, 0]
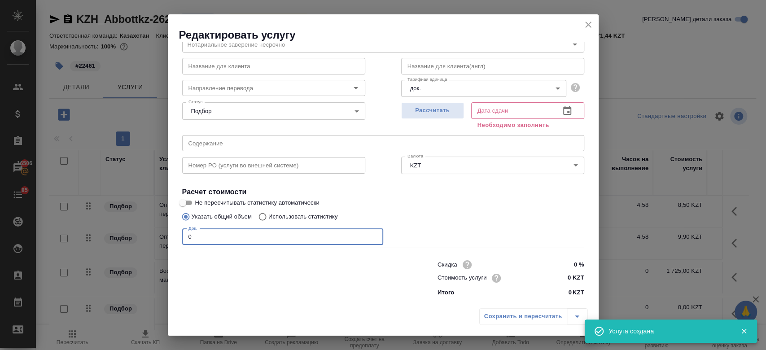
click at [336, 234] on input "0" at bounding box center [282, 237] width 201 height 16
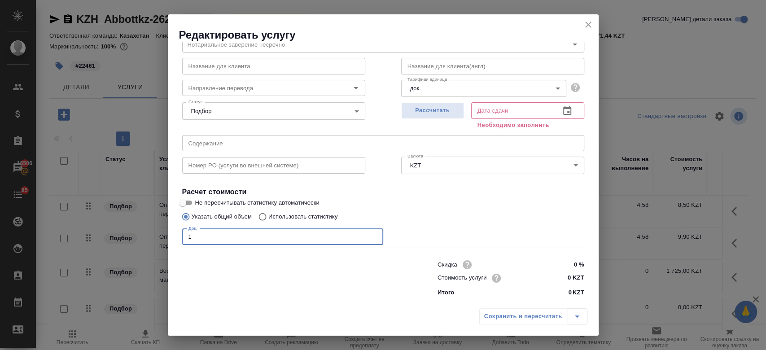
type input "1"
click at [564, 281] on input "0 KZT" at bounding box center [567, 278] width 33 height 13
type input "4000 KZT"
click at [431, 115] on span "Рассчитать" at bounding box center [432, 110] width 53 height 10
type input "[DATE] 15:05"
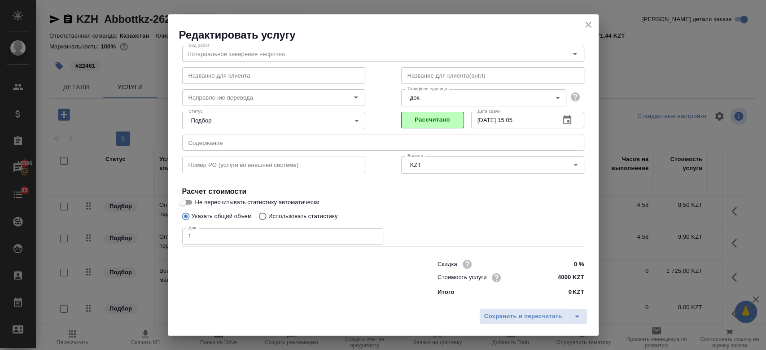
scroll to position [29, 0]
click at [495, 319] on span "Сохранить и пересчитать" at bounding box center [523, 317] width 78 height 10
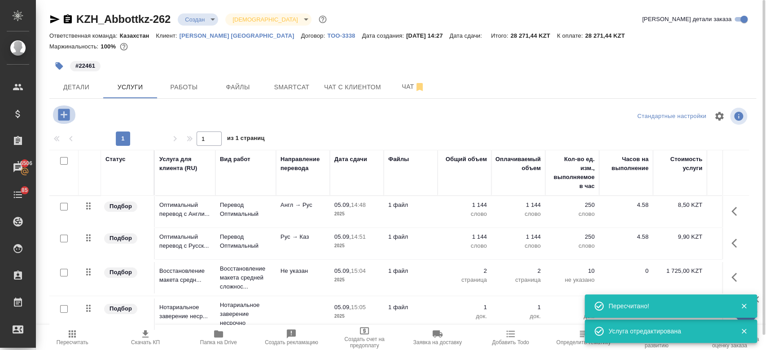
click at [63, 110] on icon "button" at bounding box center [64, 115] width 12 height 12
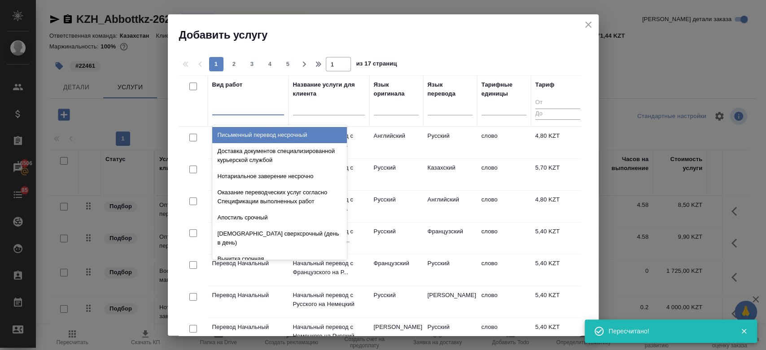
click at [255, 107] on div at bounding box center [248, 106] width 72 height 13
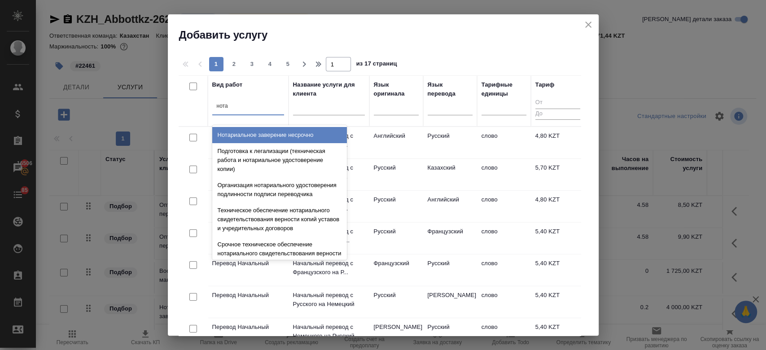
type input "нотар"
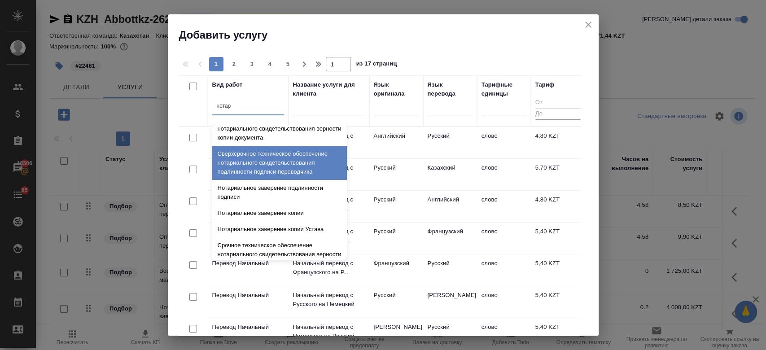
scroll to position [280, 0]
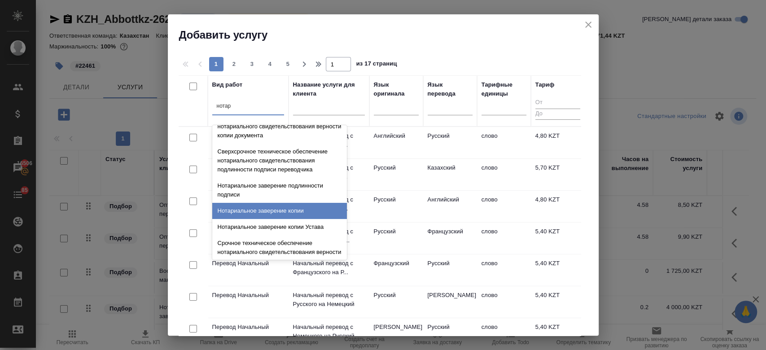
click at [275, 219] on div "Нотариальное заверение копии" at bounding box center [279, 211] width 135 height 16
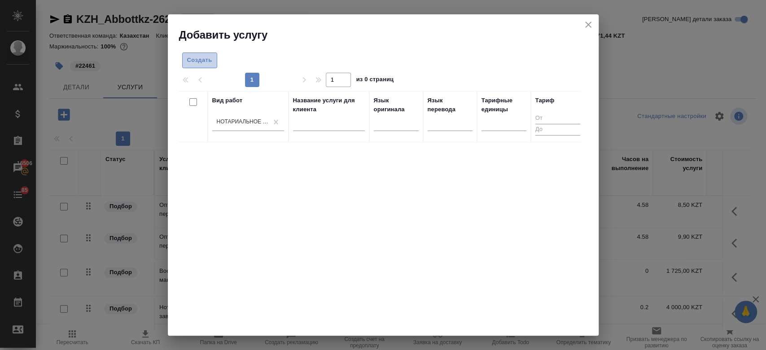
click at [200, 61] on span "Создать" at bounding box center [199, 60] width 25 height 10
